Goal: Check status: Check status

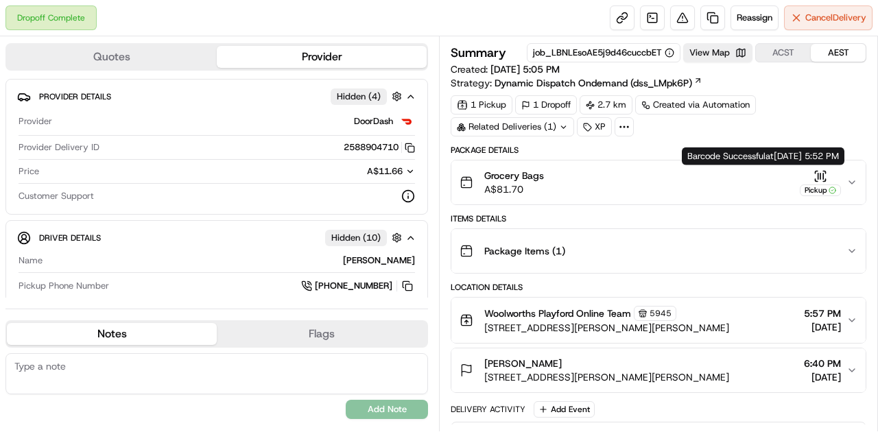
click at [818, 177] on icon "button" at bounding box center [821, 176] width 14 height 14
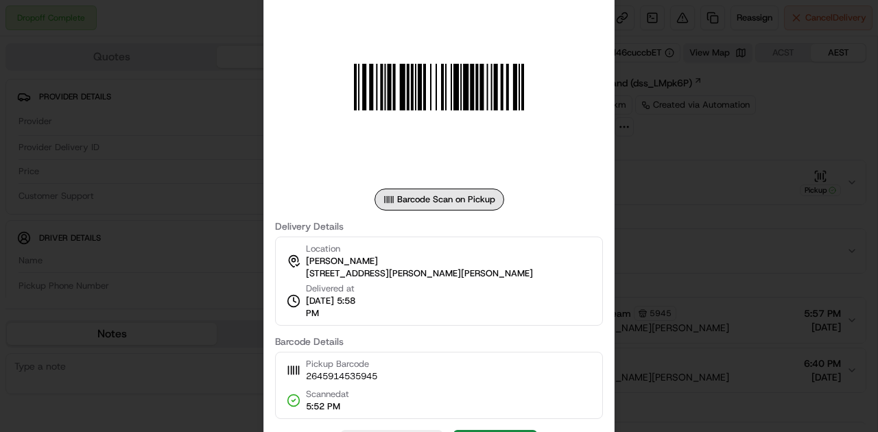
click at [675, 172] on div at bounding box center [439, 216] width 878 height 432
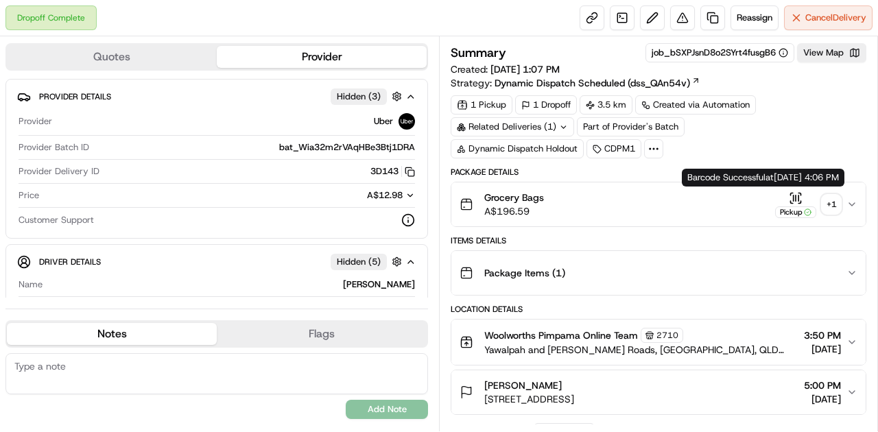
click at [798, 194] on icon "button" at bounding box center [796, 198] width 14 height 14
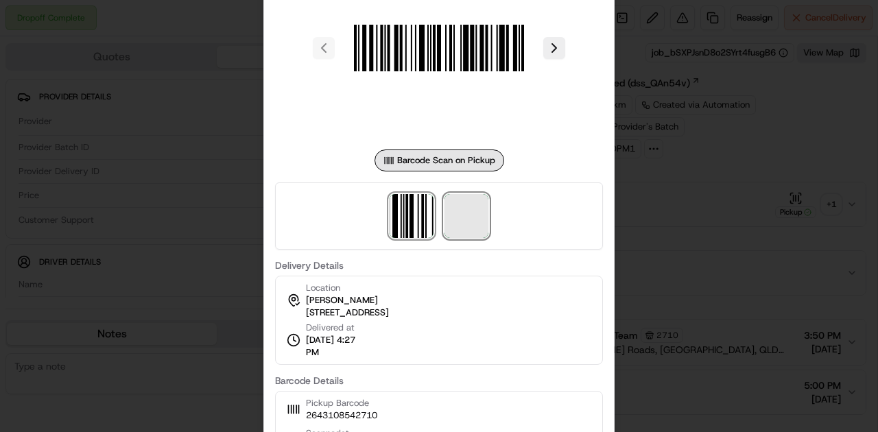
click at [474, 207] on span at bounding box center [467, 216] width 44 height 44
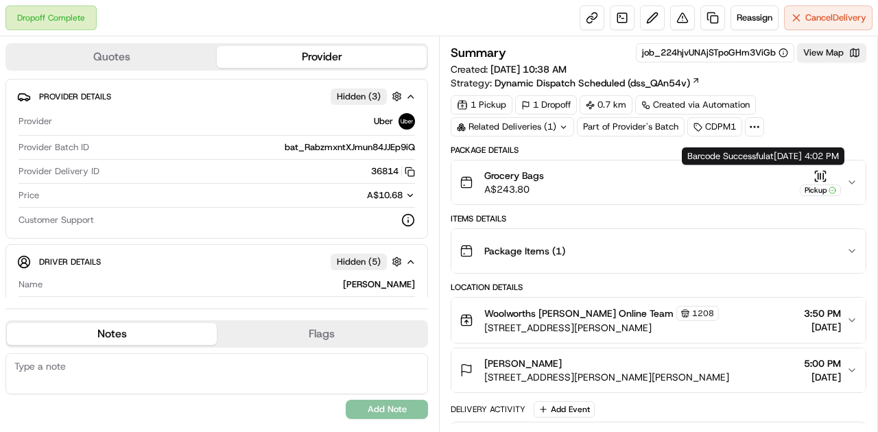
click at [817, 176] on icon "button" at bounding box center [821, 176] width 14 height 14
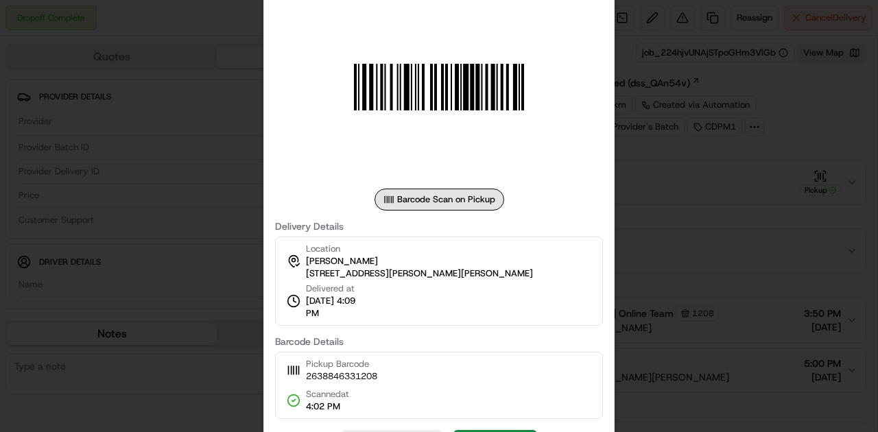
click at [224, 194] on div at bounding box center [439, 216] width 878 height 432
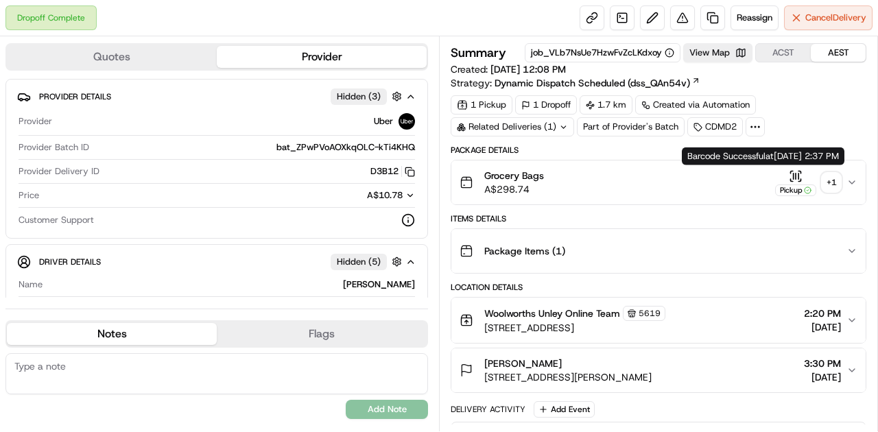
click at [796, 177] on icon "button" at bounding box center [796, 175] width 0 height 5
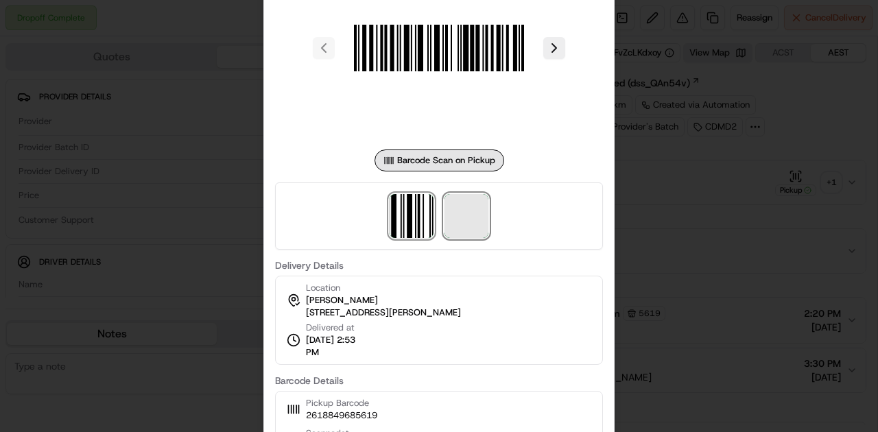
click at [479, 213] on span at bounding box center [467, 216] width 44 height 44
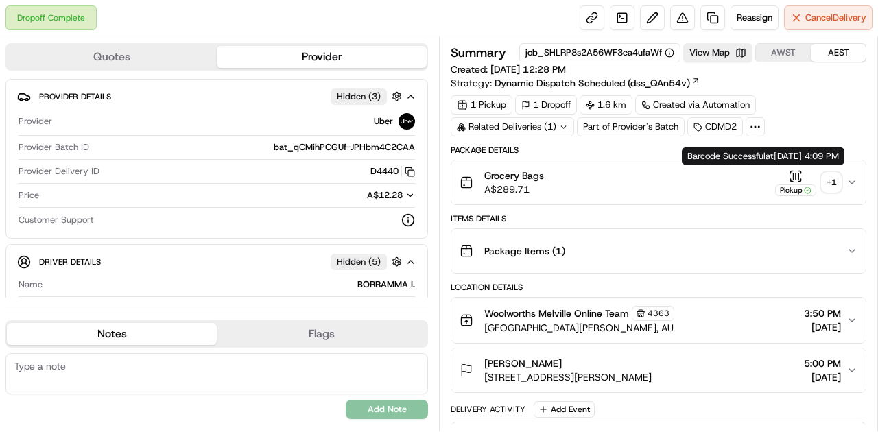
click at [793, 171] on icon "button" at bounding box center [792, 172] width 2 height 2
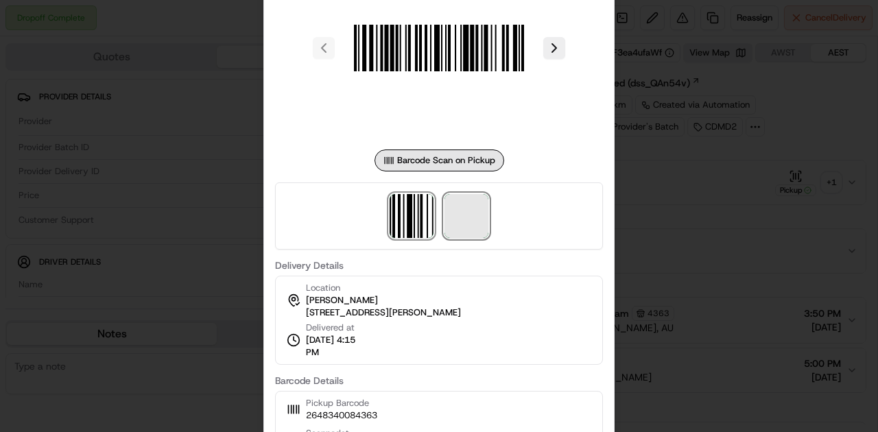
click at [464, 211] on span at bounding box center [467, 216] width 44 height 44
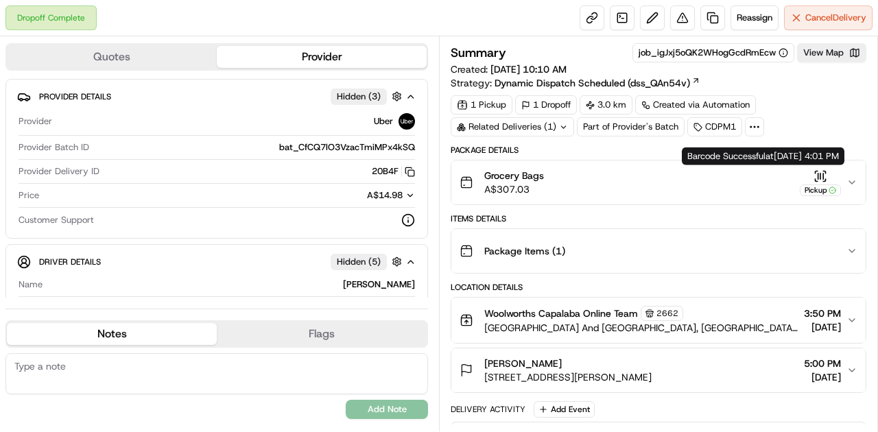
click at [823, 176] on icon "button" at bounding box center [823, 175] width 0 height 5
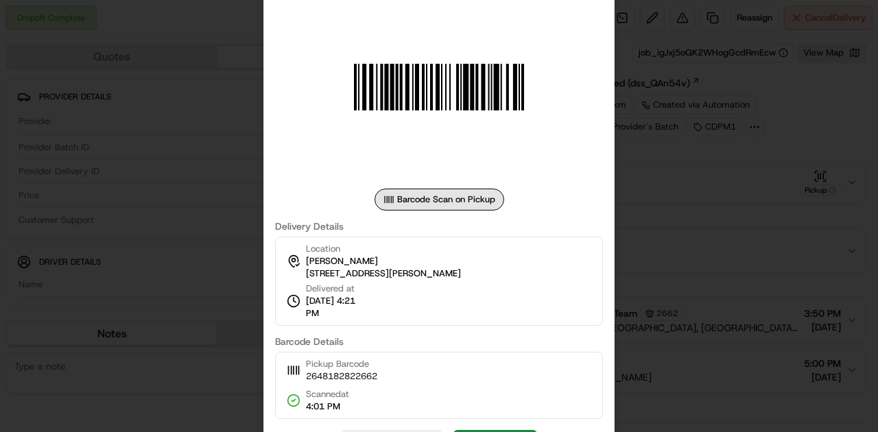
click at [668, 183] on div at bounding box center [439, 216] width 878 height 432
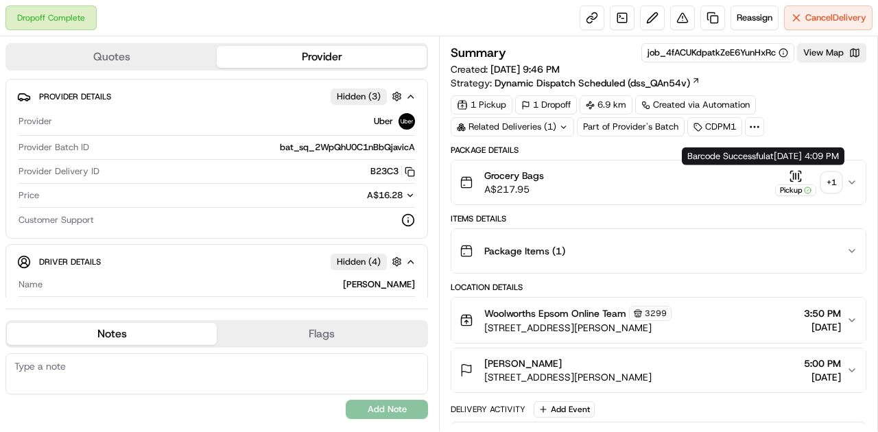
click at [794, 173] on icon "button" at bounding box center [794, 175] width 0 height 5
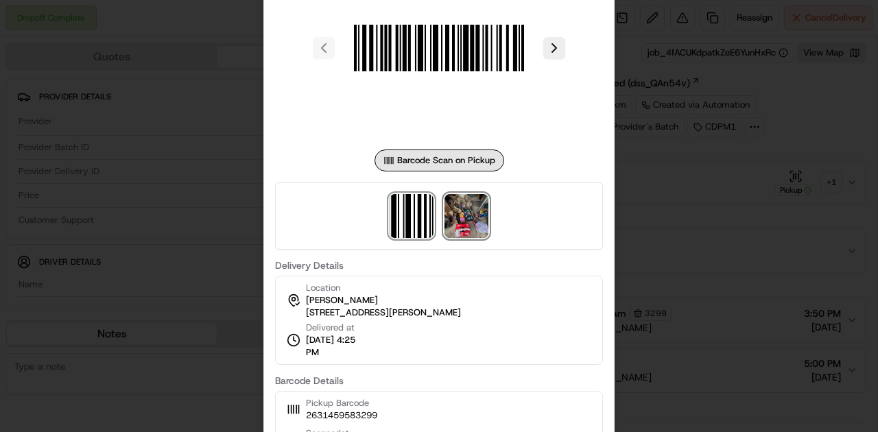
click at [461, 233] on img at bounding box center [467, 216] width 44 height 44
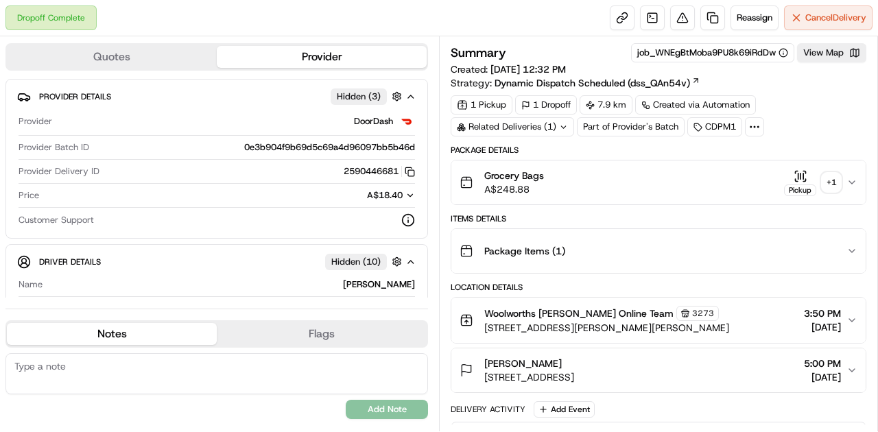
click at [799, 175] on icon "button" at bounding box center [801, 176] width 14 height 14
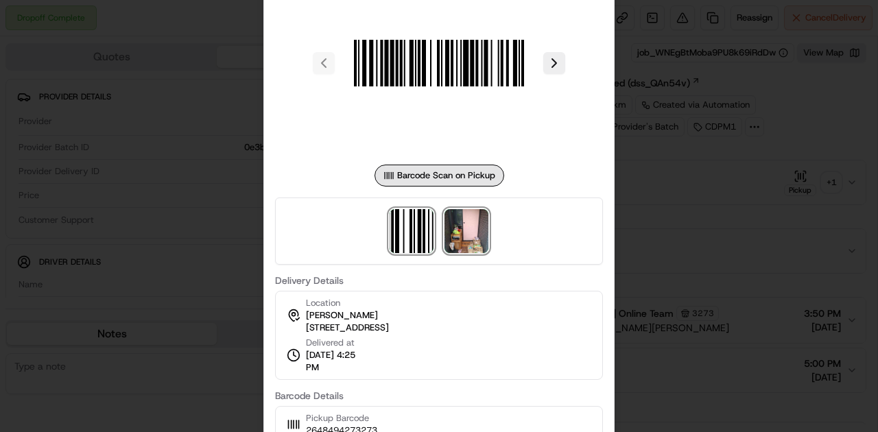
click at [484, 225] on img at bounding box center [467, 231] width 44 height 44
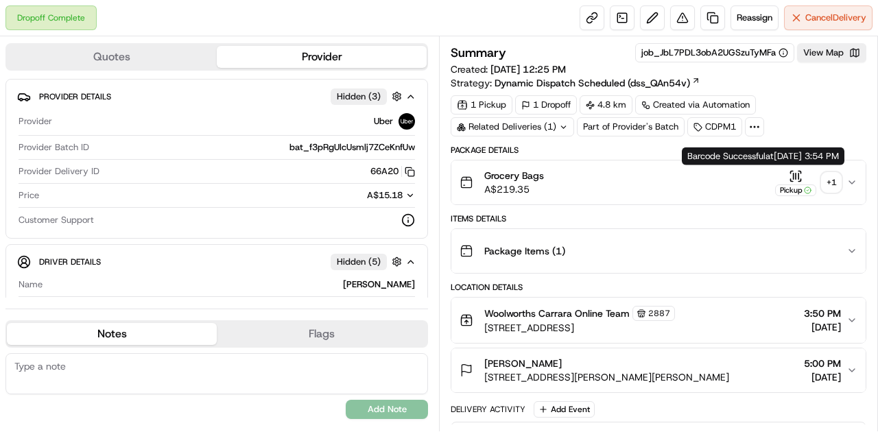
click at [796, 177] on icon "button" at bounding box center [796, 175] width 0 height 5
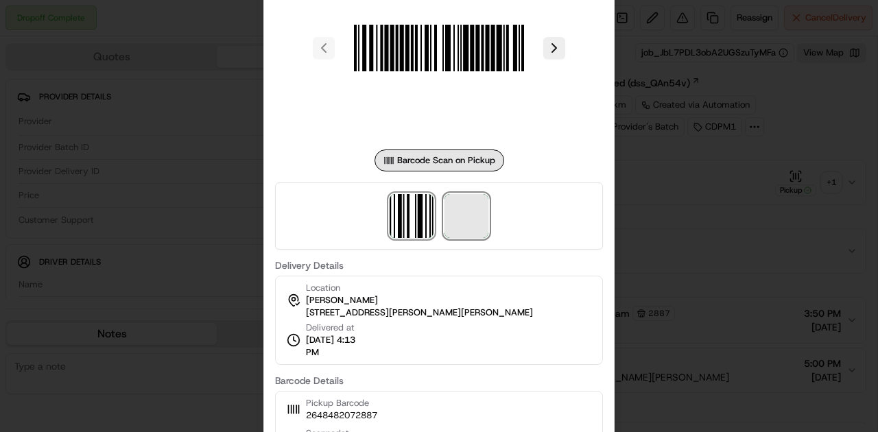
click at [469, 236] on span at bounding box center [467, 216] width 44 height 44
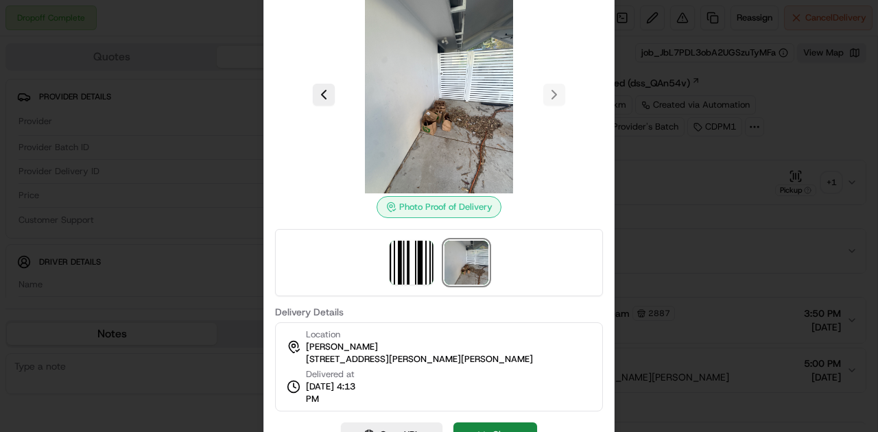
click at [697, 214] on div at bounding box center [439, 216] width 878 height 432
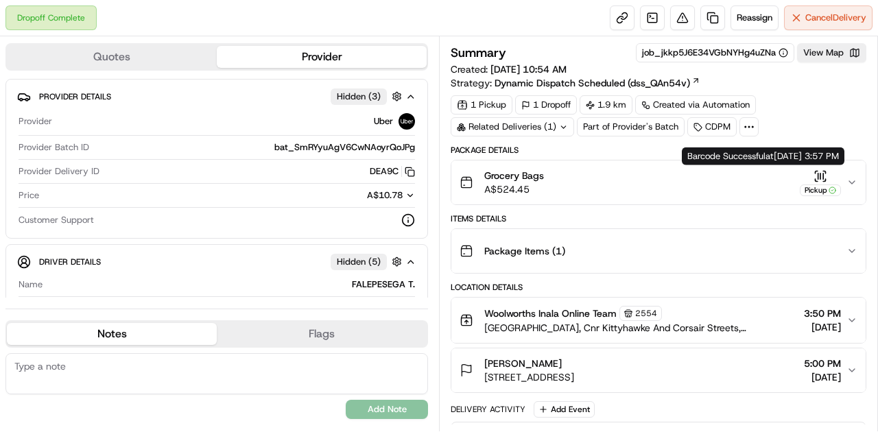
click at [820, 171] on icon "button" at bounding box center [821, 176] width 14 height 14
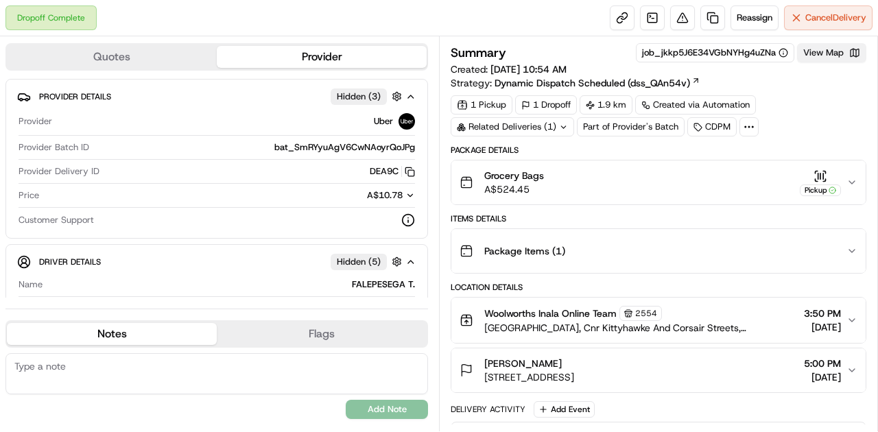
click at [815, 52] on button "View Map" at bounding box center [831, 52] width 69 height 19
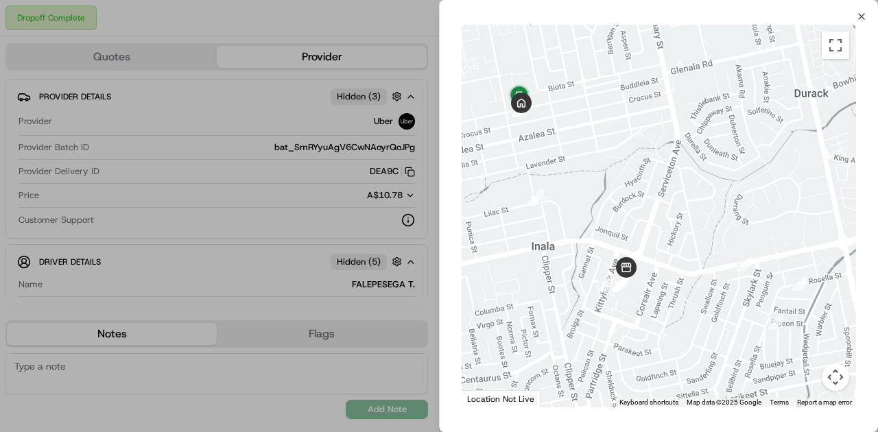
drag, startPoint x: 543, startPoint y: 122, endPoint x: 576, endPoint y: 174, distance: 61.3
click at [576, 174] on div at bounding box center [659, 216] width 395 height 383
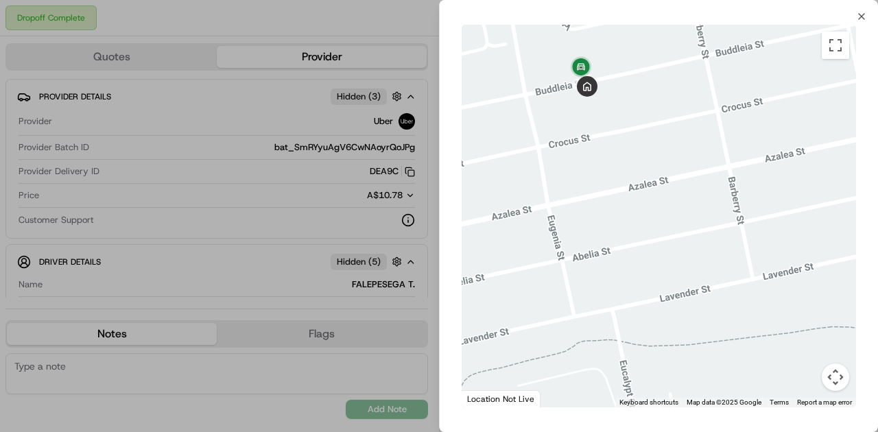
drag, startPoint x: 565, startPoint y: 163, endPoint x: 587, endPoint y: 250, distance: 89.7
click at [586, 249] on div at bounding box center [659, 216] width 395 height 383
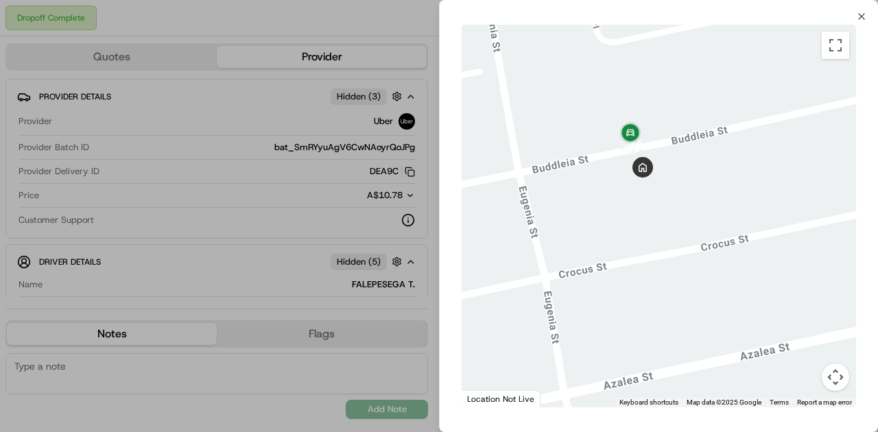
drag, startPoint x: 598, startPoint y: 202, endPoint x: 604, endPoint y: 247, distance: 45.6
click at [604, 246] on div at bounding box center [659, 216] width 395 height 383
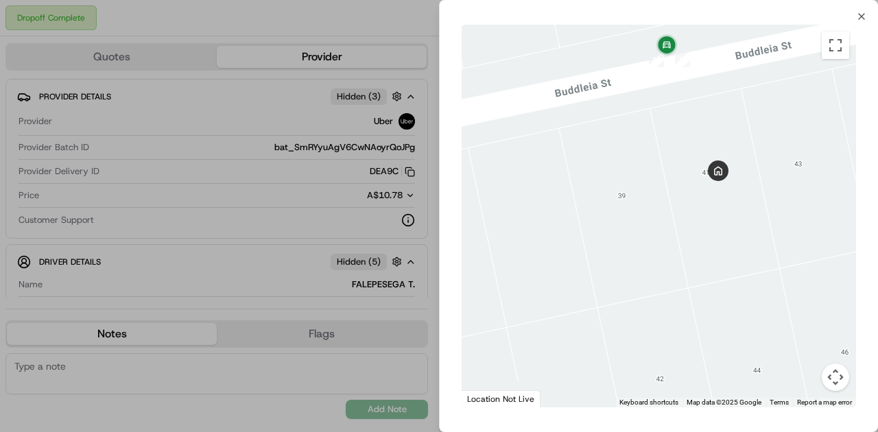
drag, startPoint x: 660, startPoint y: 172, endPoint x: 677, endPoint y: 247, distance: 77.4
click at [677, 247] on div at bounding box center [659, 216] width 395 height 383
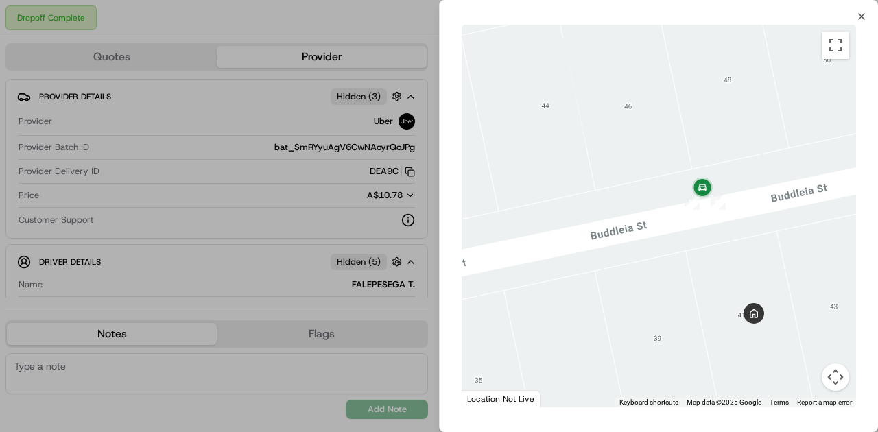
click at [255, 243] on div at bounding box center [439, 216] width 878 height 432
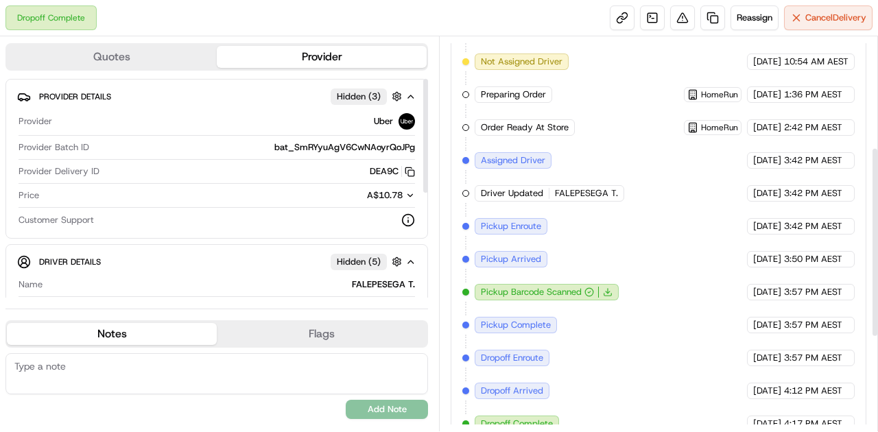
scroll to position [423, 0]
